Goal: Find contact information: Find contact information

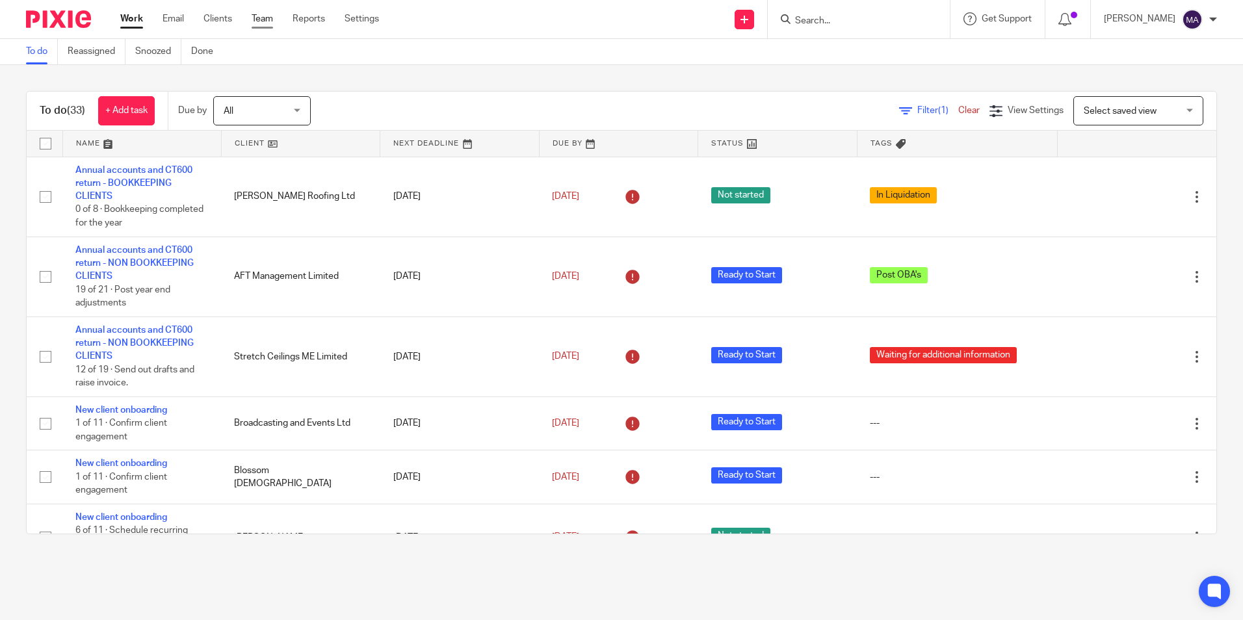
click at [263, 20] on link "Team" at bounding box center [262, 18] width 21 height 13
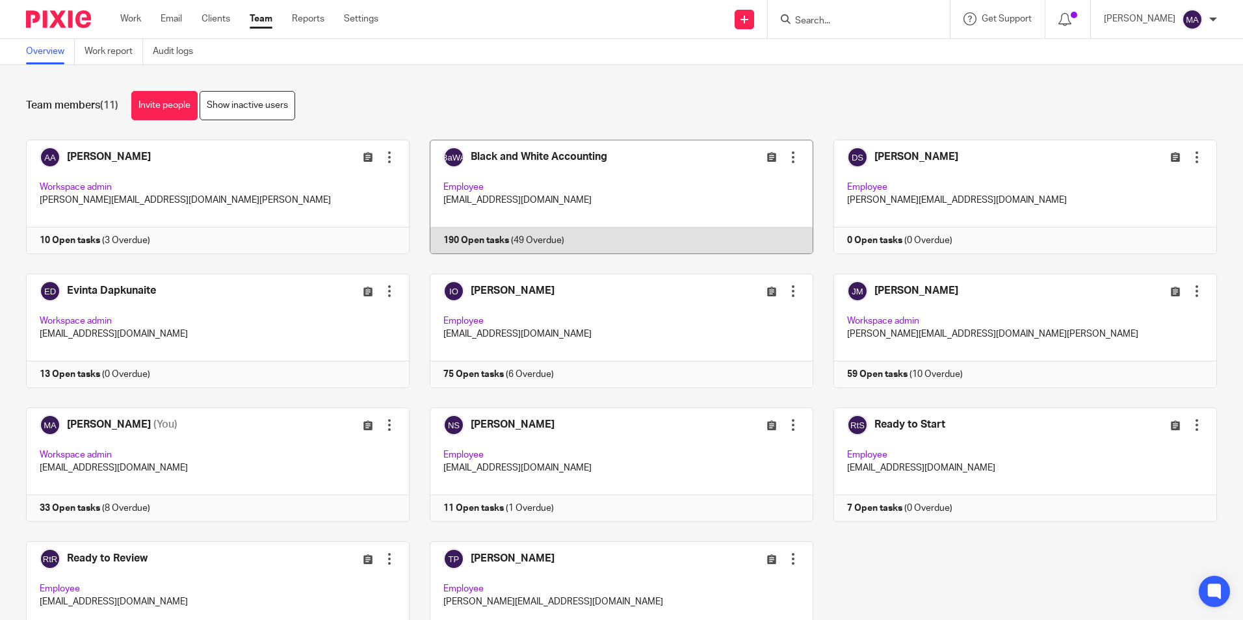
click at [588, 179] on link at bounding box center [612, 197] width 404 height 114
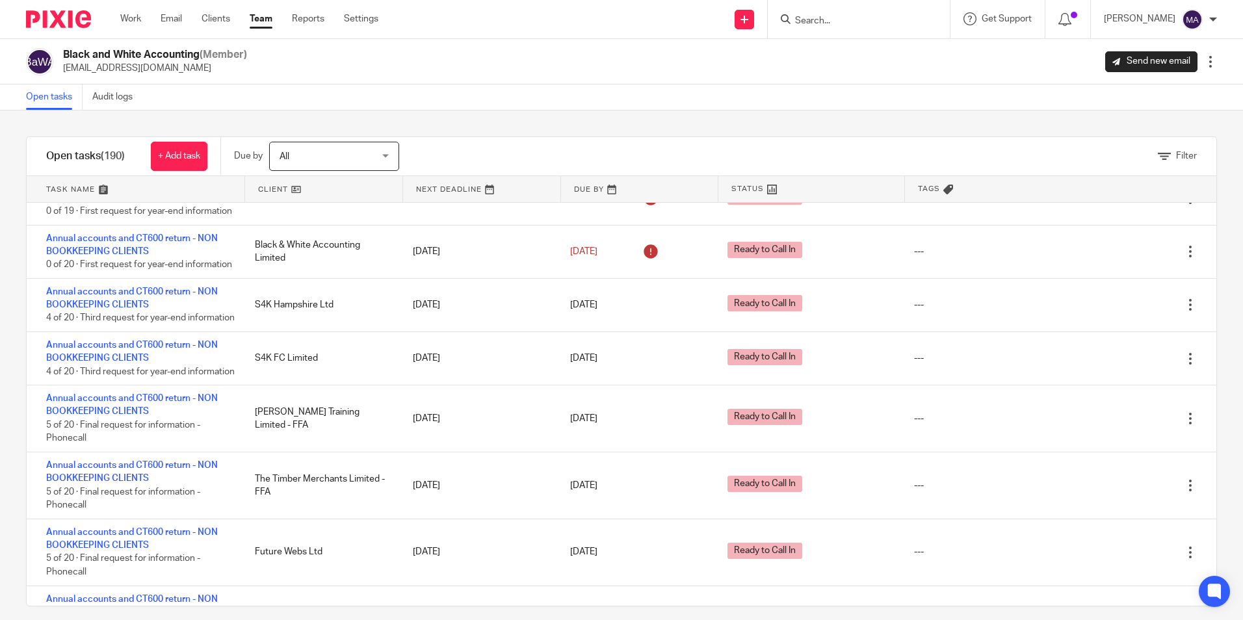
scroll to position [650, 0]
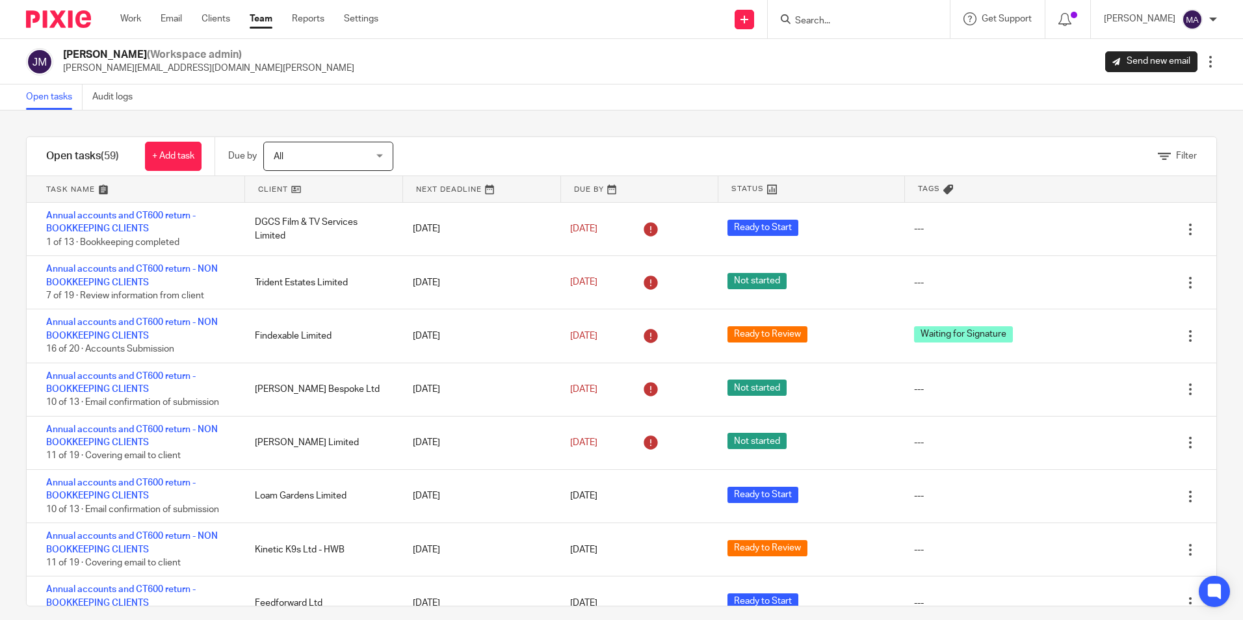
scroll to position [1821, 0]
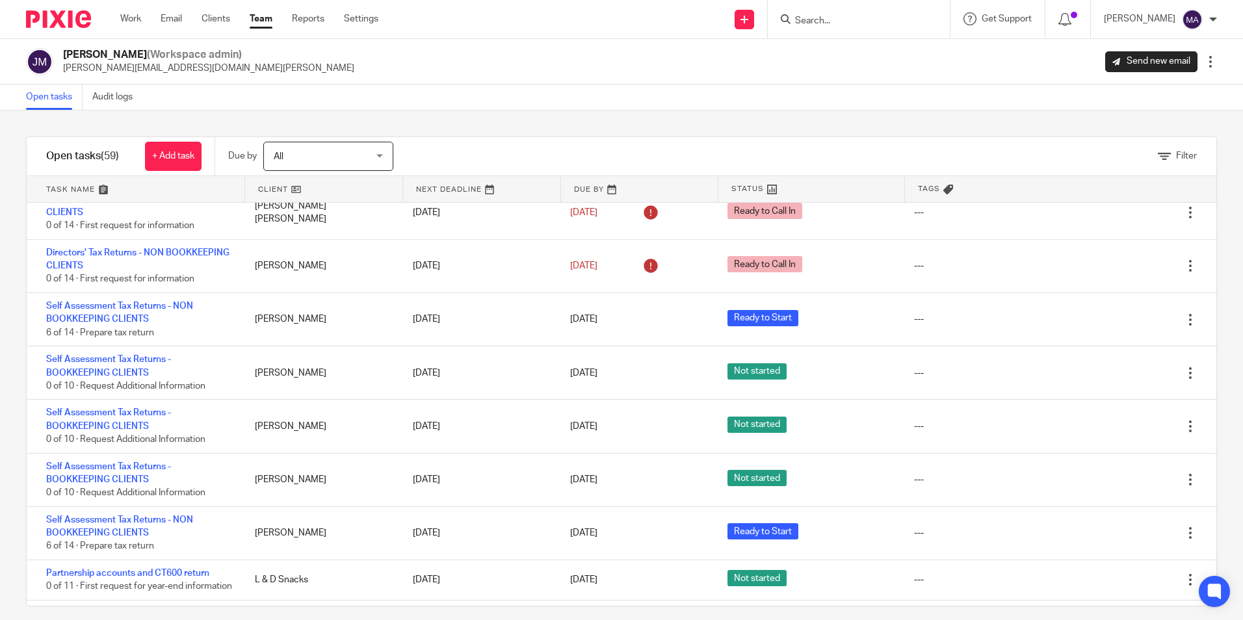
click at [826, 16] on input "Search" at bounding box center [852, 22] width 117 height 12
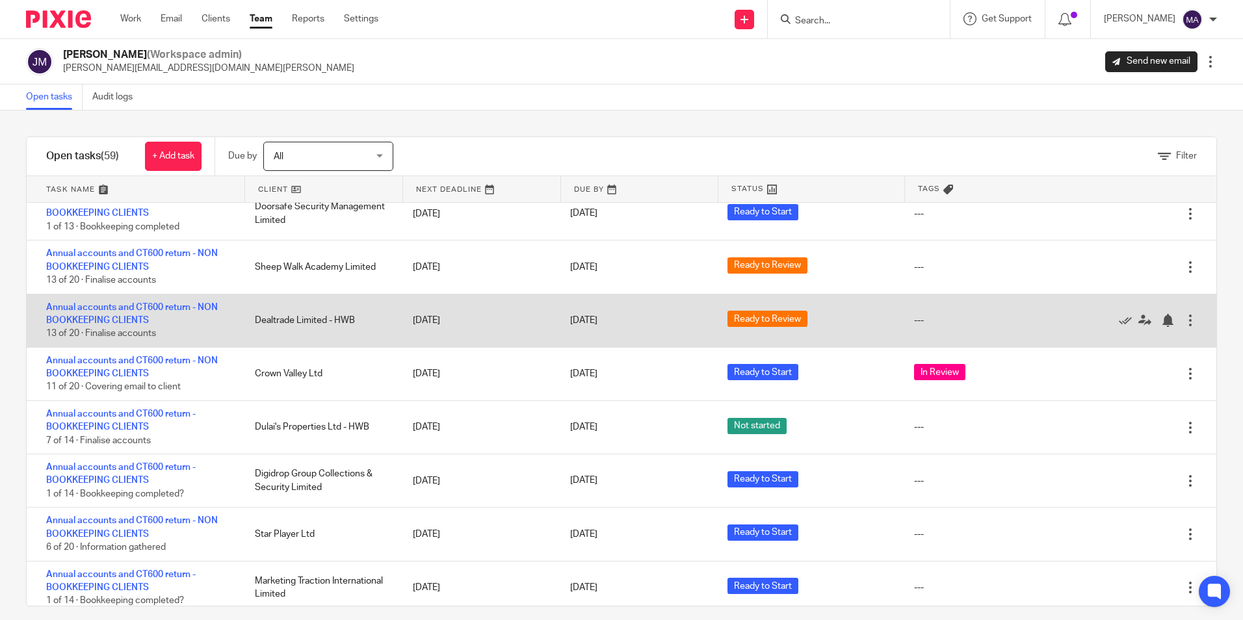
scroll to position [1241, 0]
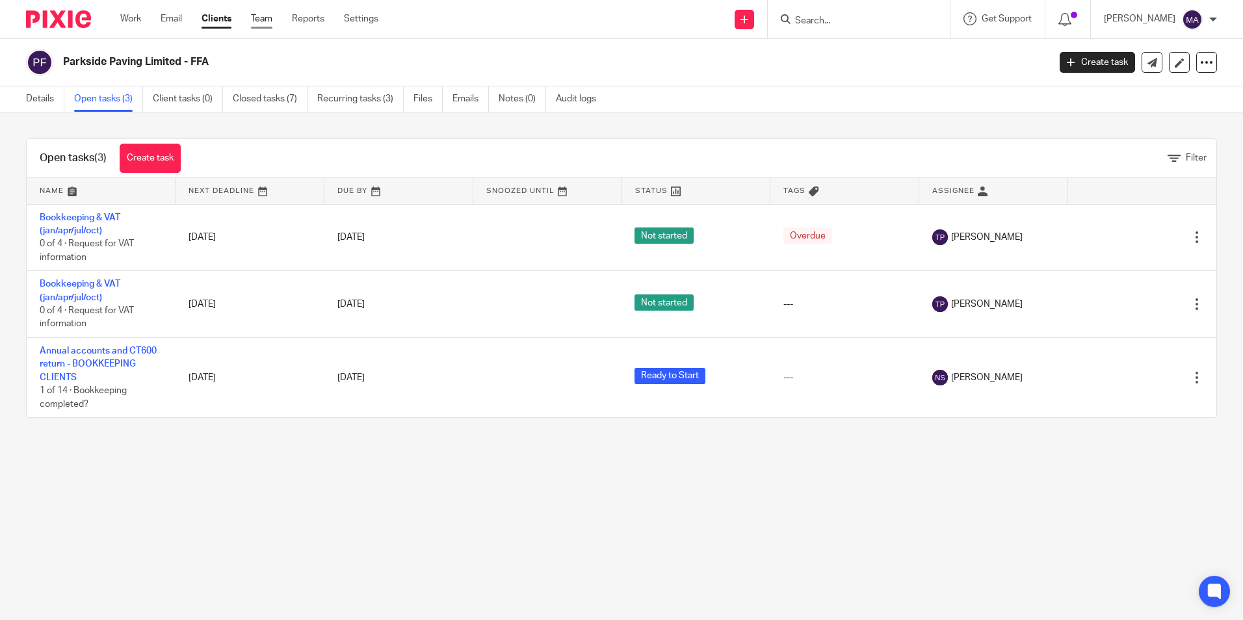
click at [258, 17] on link "Team" at bounding box center [261, 18] width 21 height 13
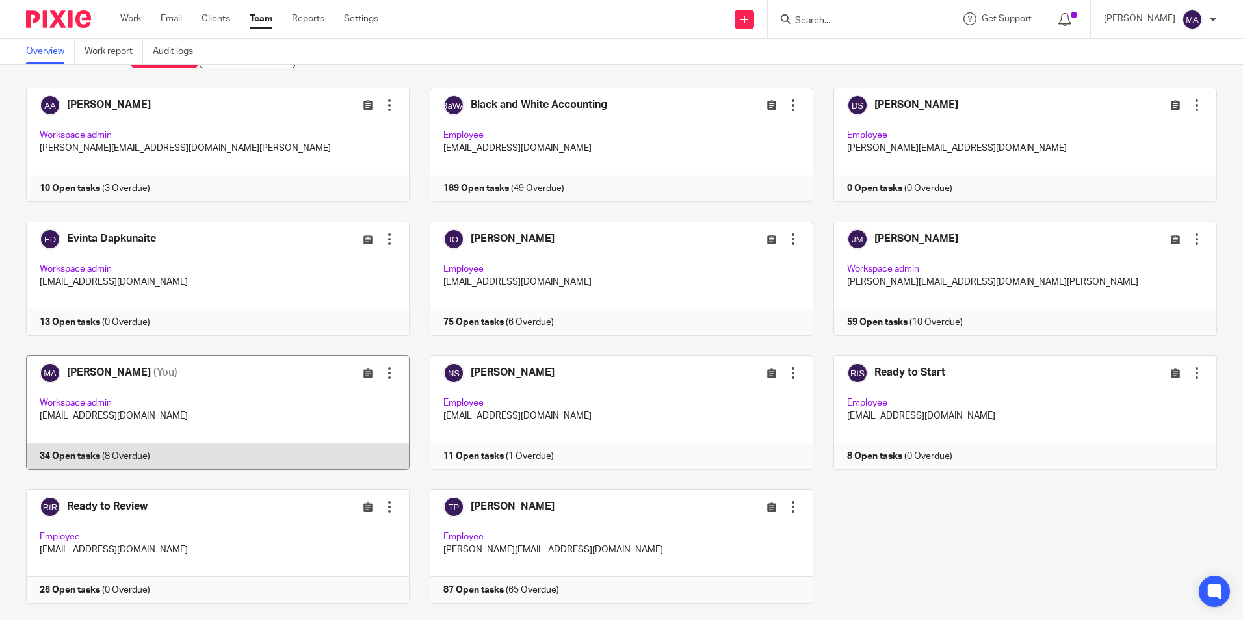
scroll to position [81, 0]
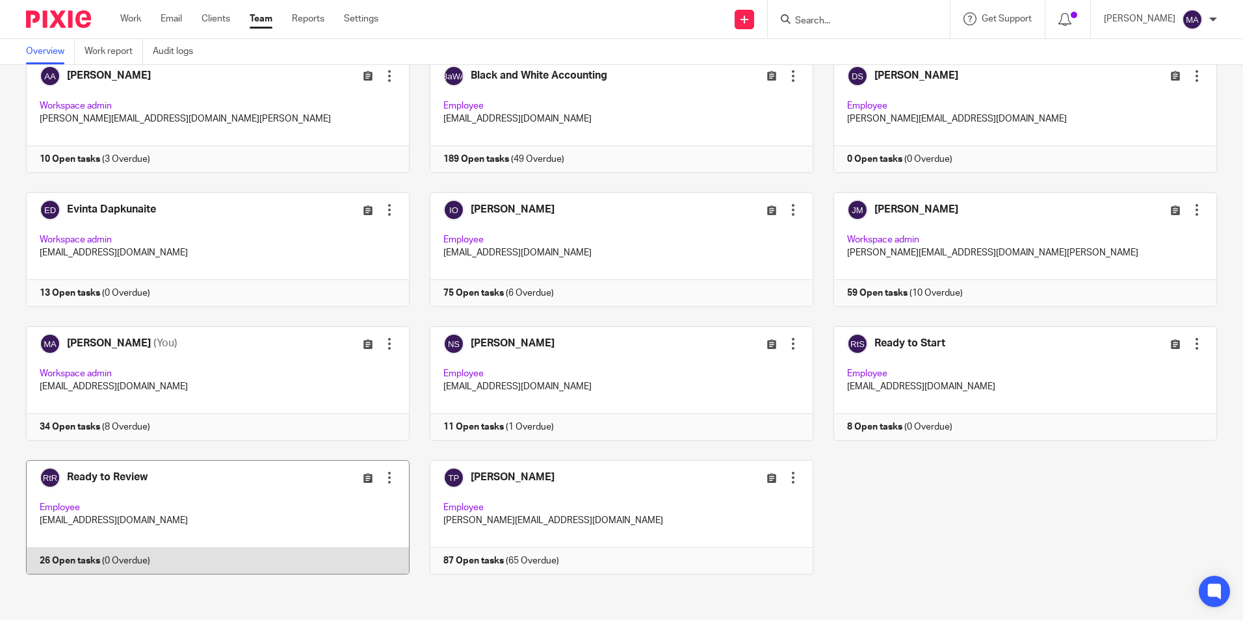
click at [100, 460] on div "Adam Abdulla Edit user Transfer Deactivate user Workspace admin adam@blackandwh…" at bounding box center [611, 327] width 1211 height 536
drag, startPoint x: 100, startPoint y: 460, endPoint x: 98, endPoint y: 469, distance: 8.7
click at [98, 469] on link at bounding box center [208, 517] width 404 height 114
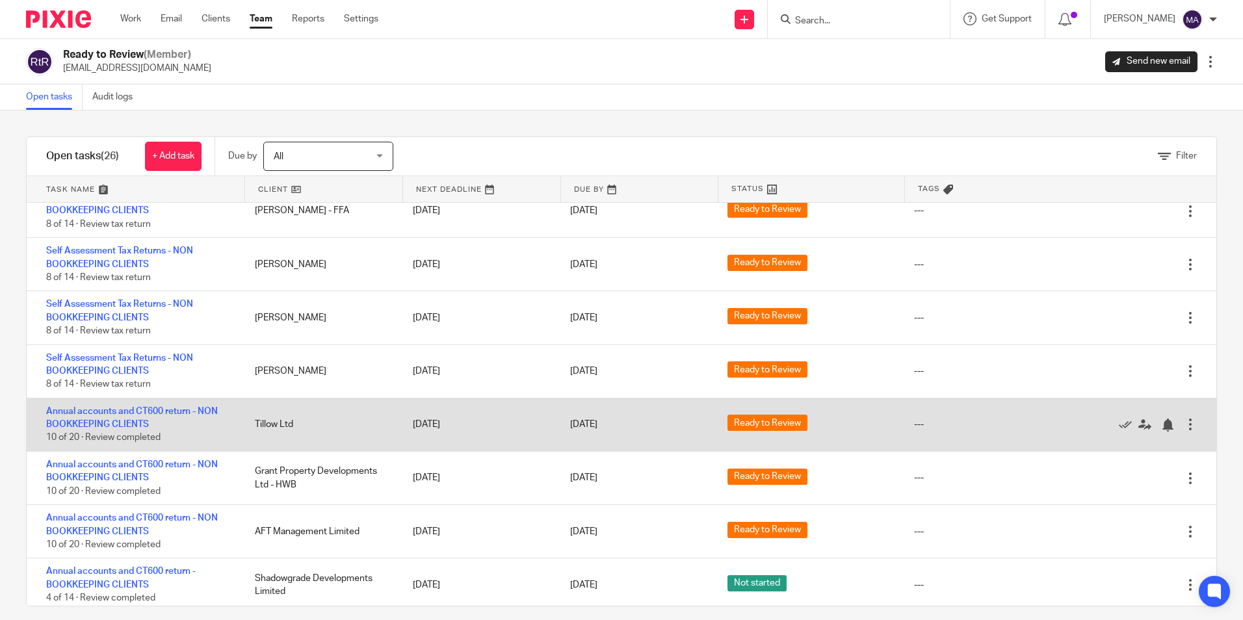
scroll to position [973, 0]
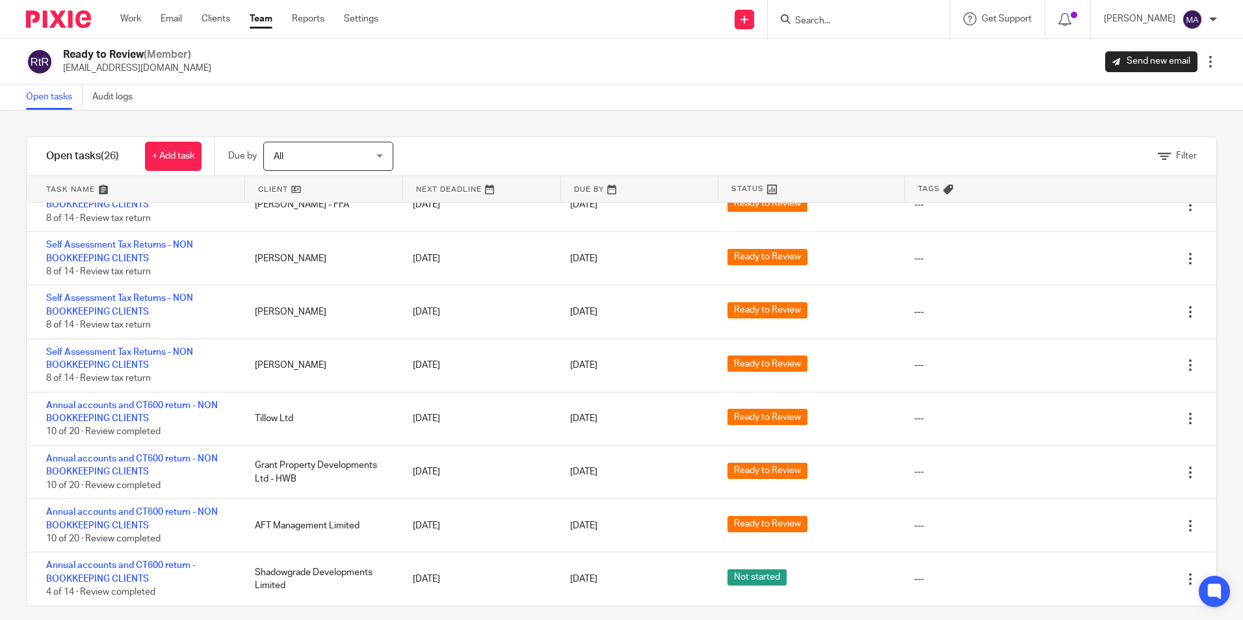
drag, startPoint x: 849, startPoint y: 23, endPoint x: 843, endPoint y: 14, distance: 10.3
click at [849, 23] on input "Search" at bounding box center [852, 22] width 117 height 12
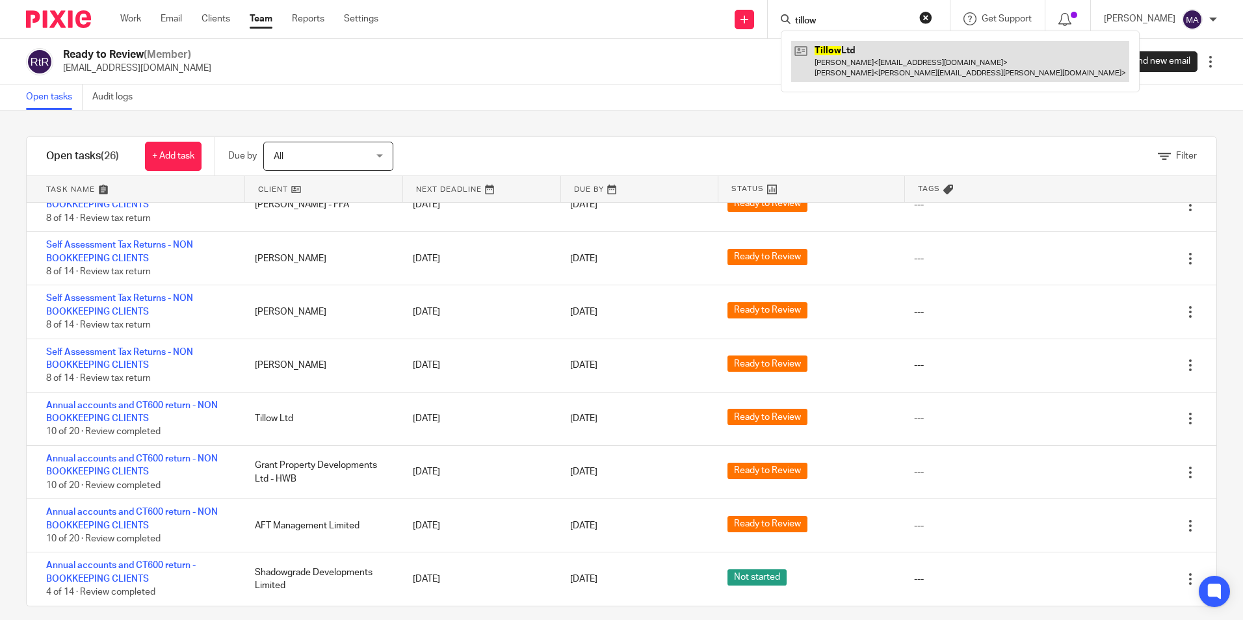
type input "tillow"
click at [865, 62] on link at bounding box center [960, 61] width 338 height 40
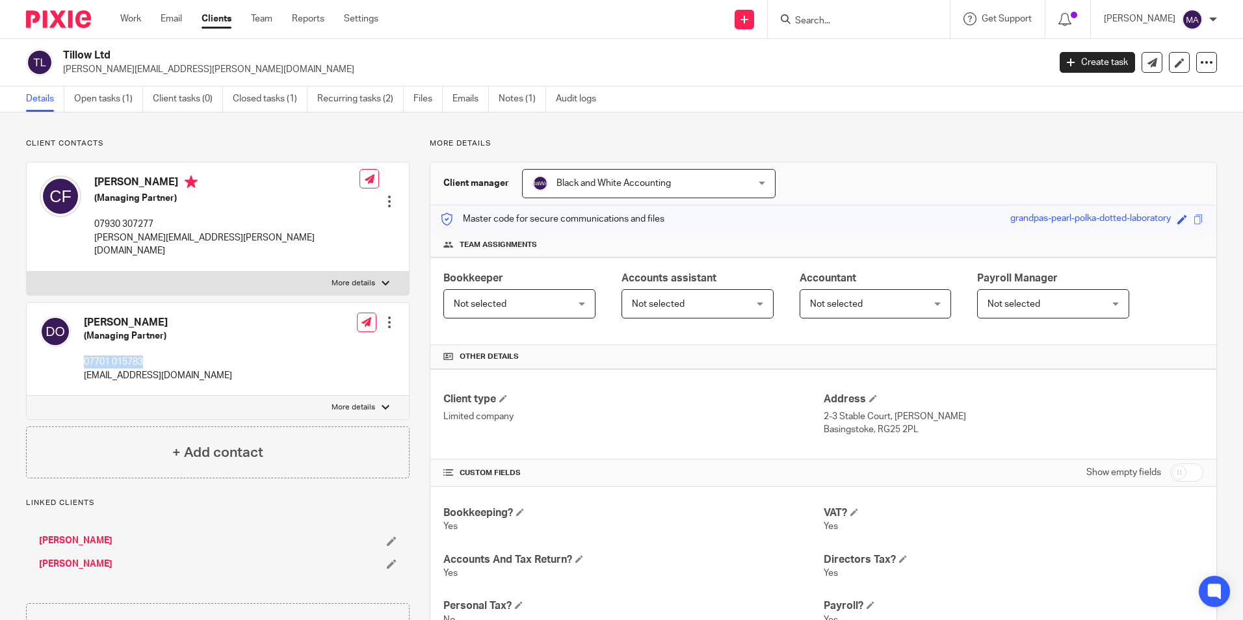
drag, startPoint x: 150, startPoint y: 347, endPoint x: 86, endPoint y: 347, distance: 63.1
click at [86, 356] on p "07701 015783" at bounding box center [158, 362] width 148 height 13
copy p "07701 015783"
